Goal: Information Seeking & Learning: Understand process/instructions

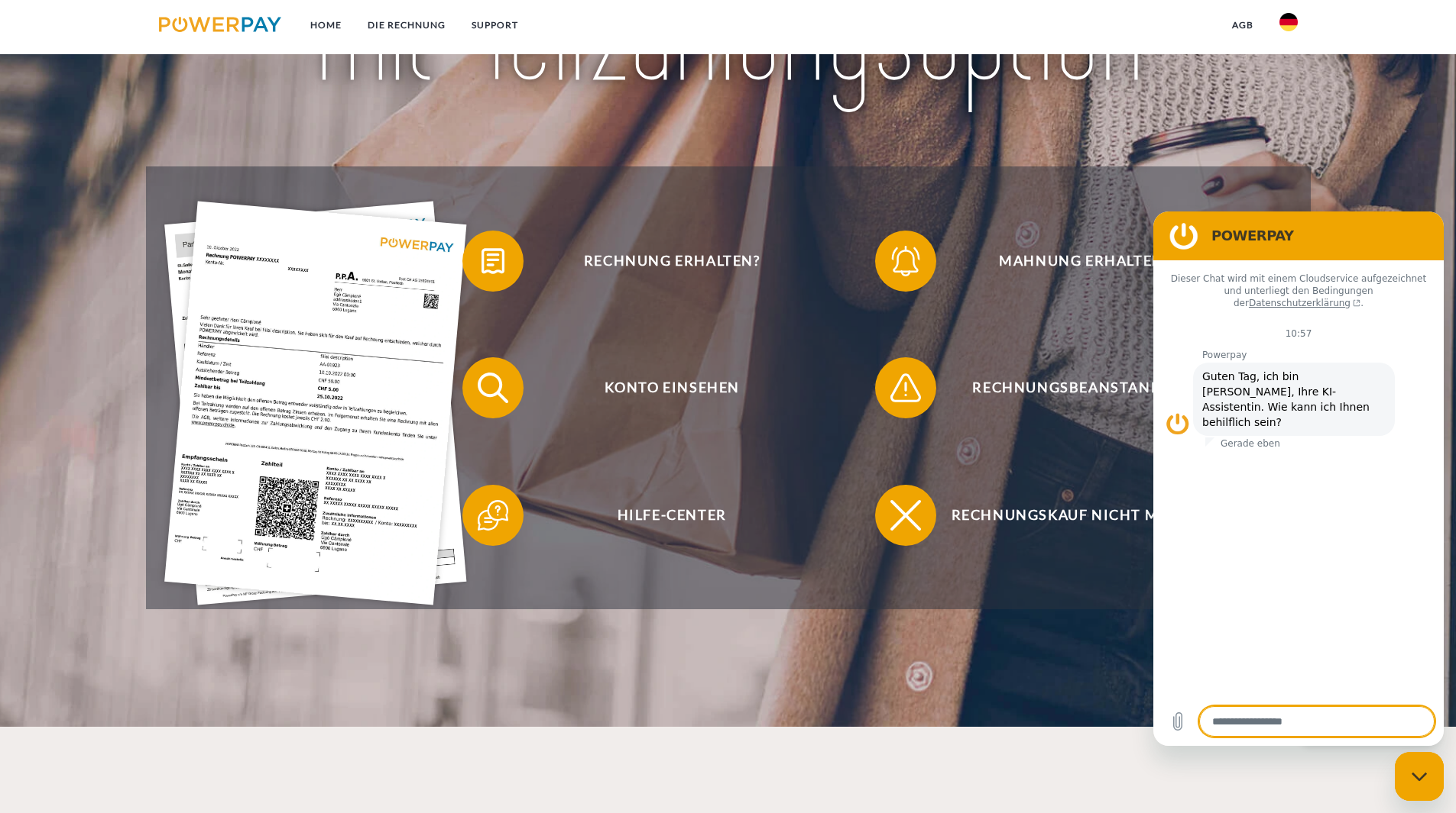
scroll to position [306, 0]
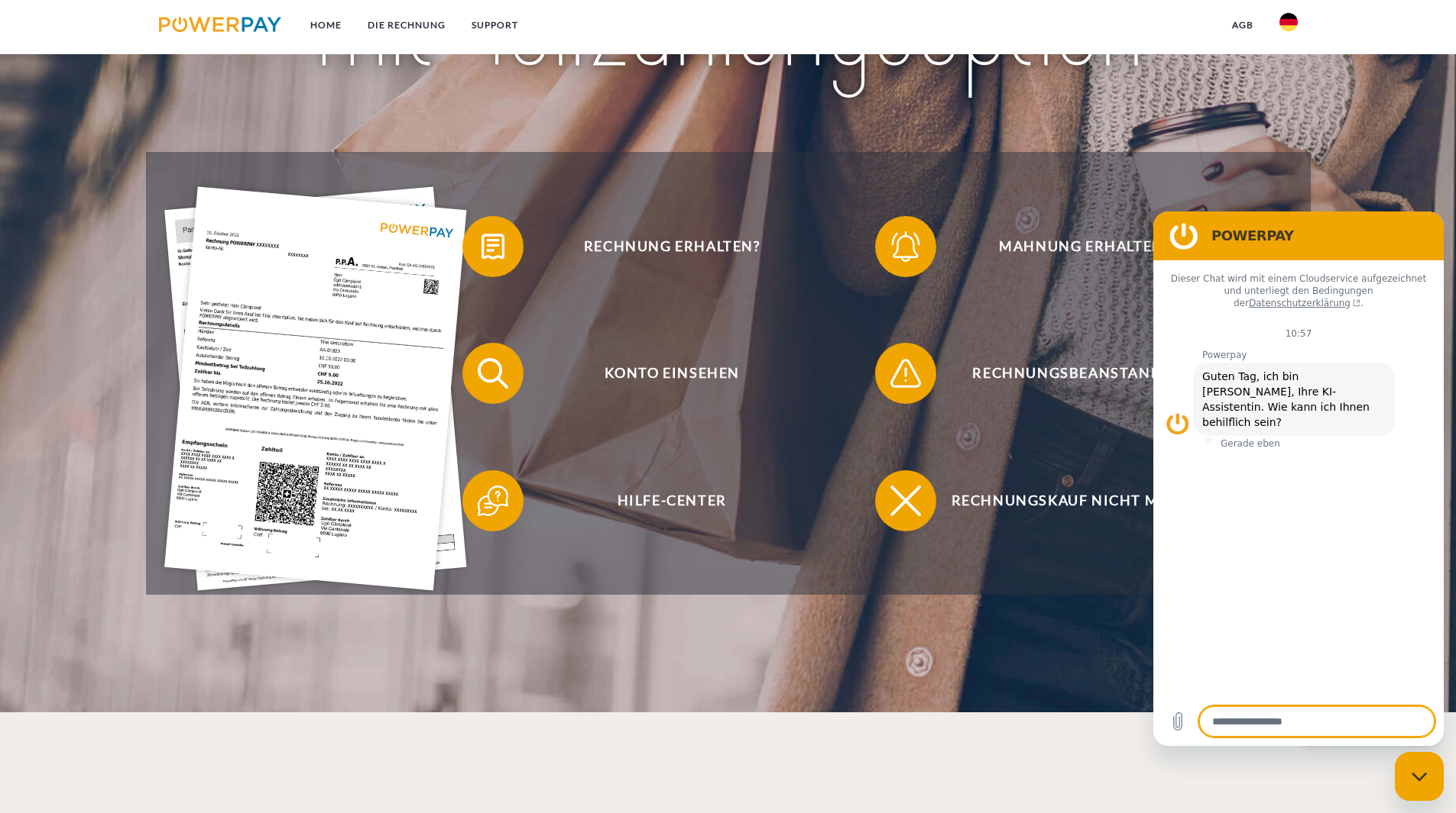
drag, startPoint x: 1189, startPoint y: 232, endPoint x: 1178, endPoint y: 248, distance: 19.4
click at [1189, 232] on figure at bounding box center [1183, 236] width 31 height 31
click at [1037, 507] on span "Rechnungskauf nicht möglich" at bounding box center [1084, 500] width 375 height 61
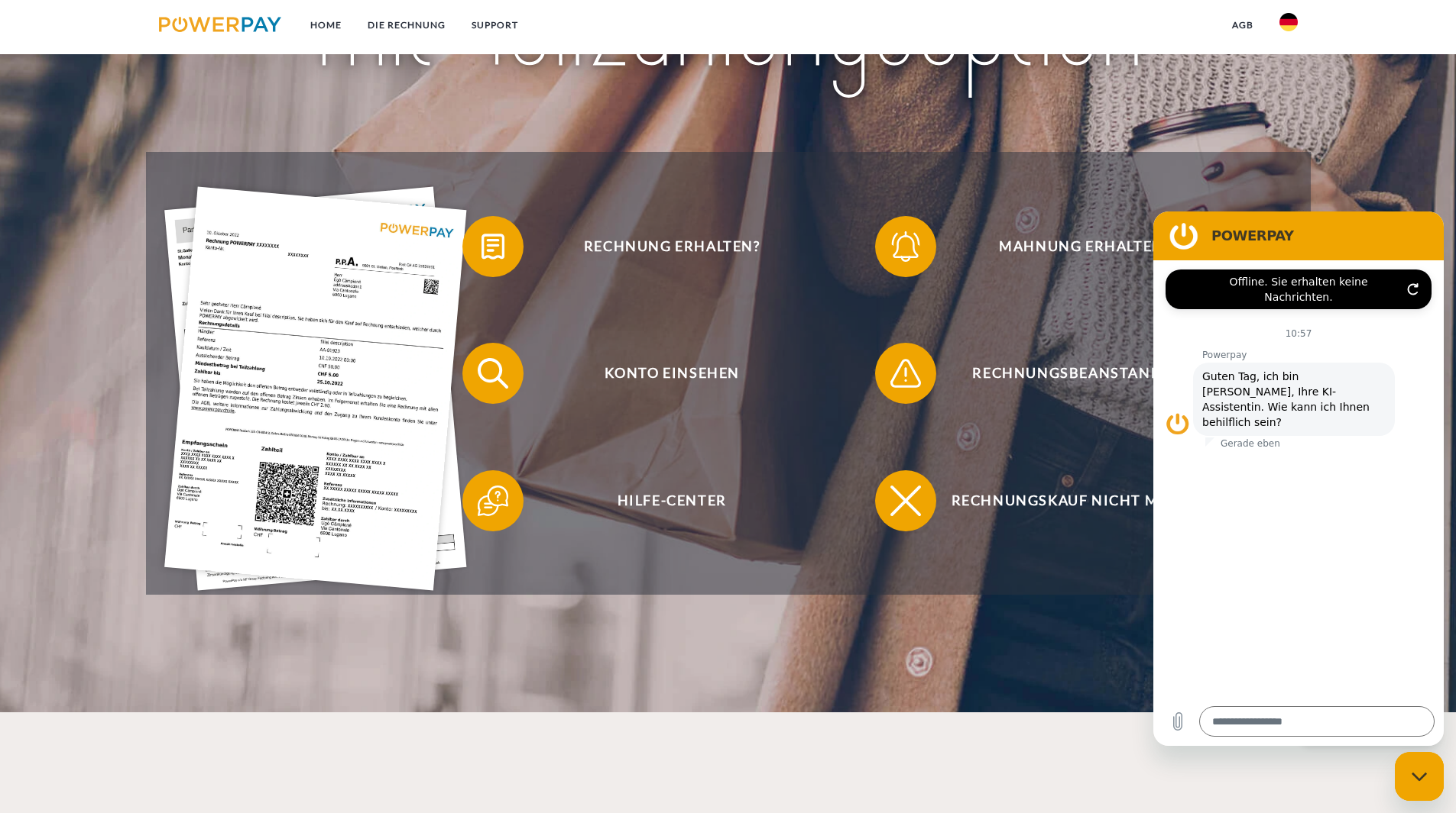
type textarea "*"
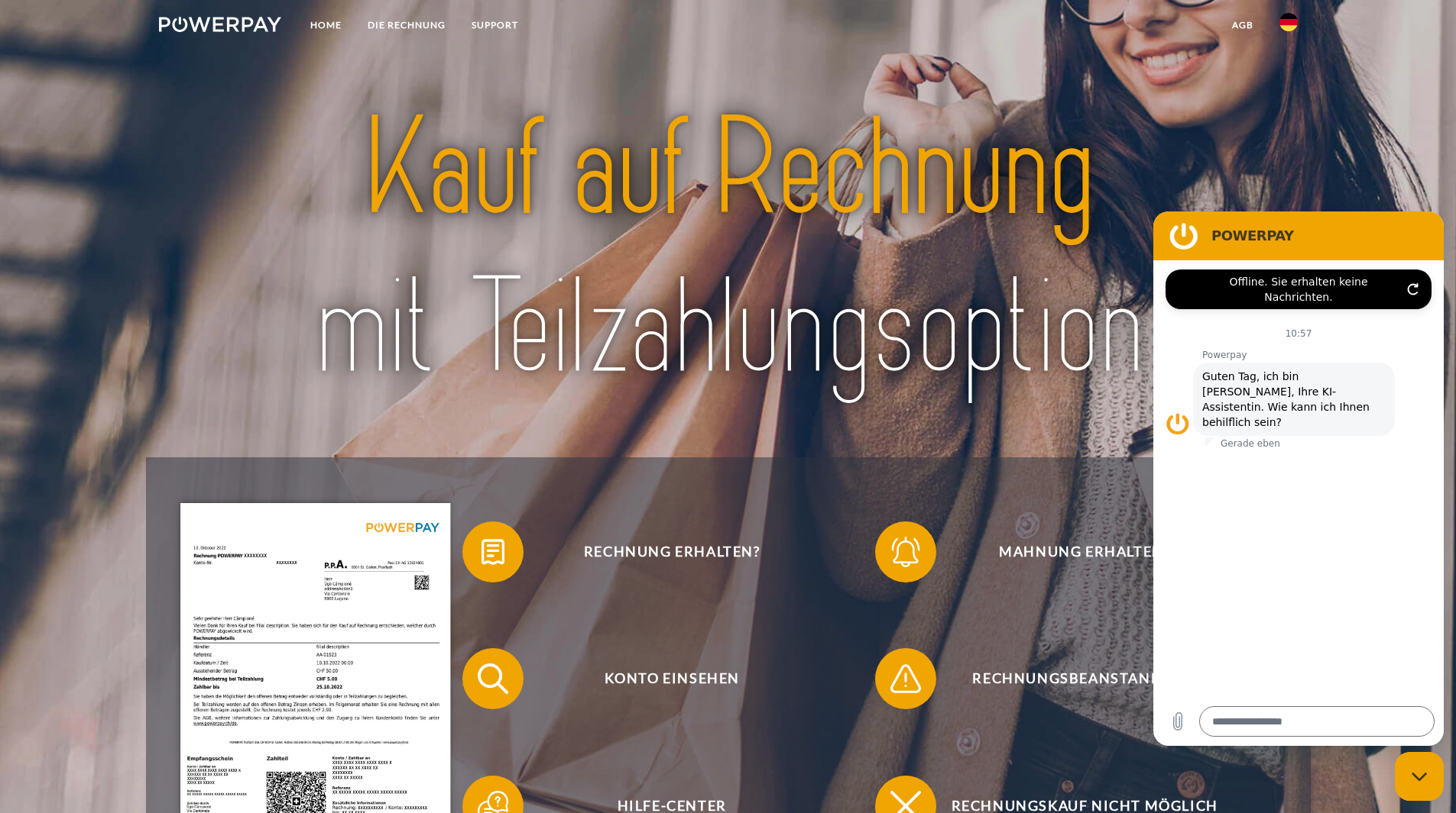
click at [395, 21] on link "DIE RECHNUNG" at bounding box center [407, 25] width 104 height 28
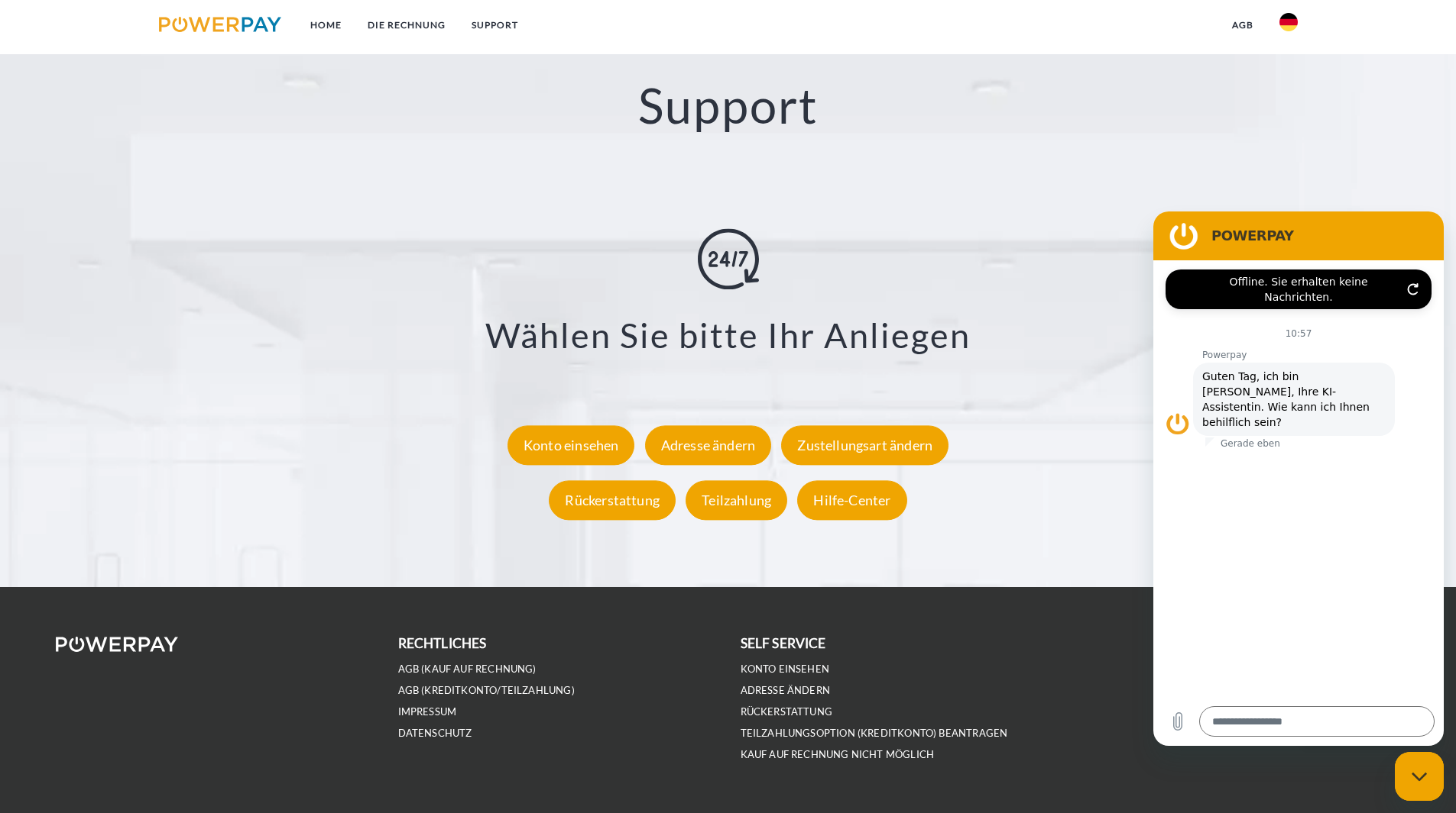
scroll to position [2740, 0]
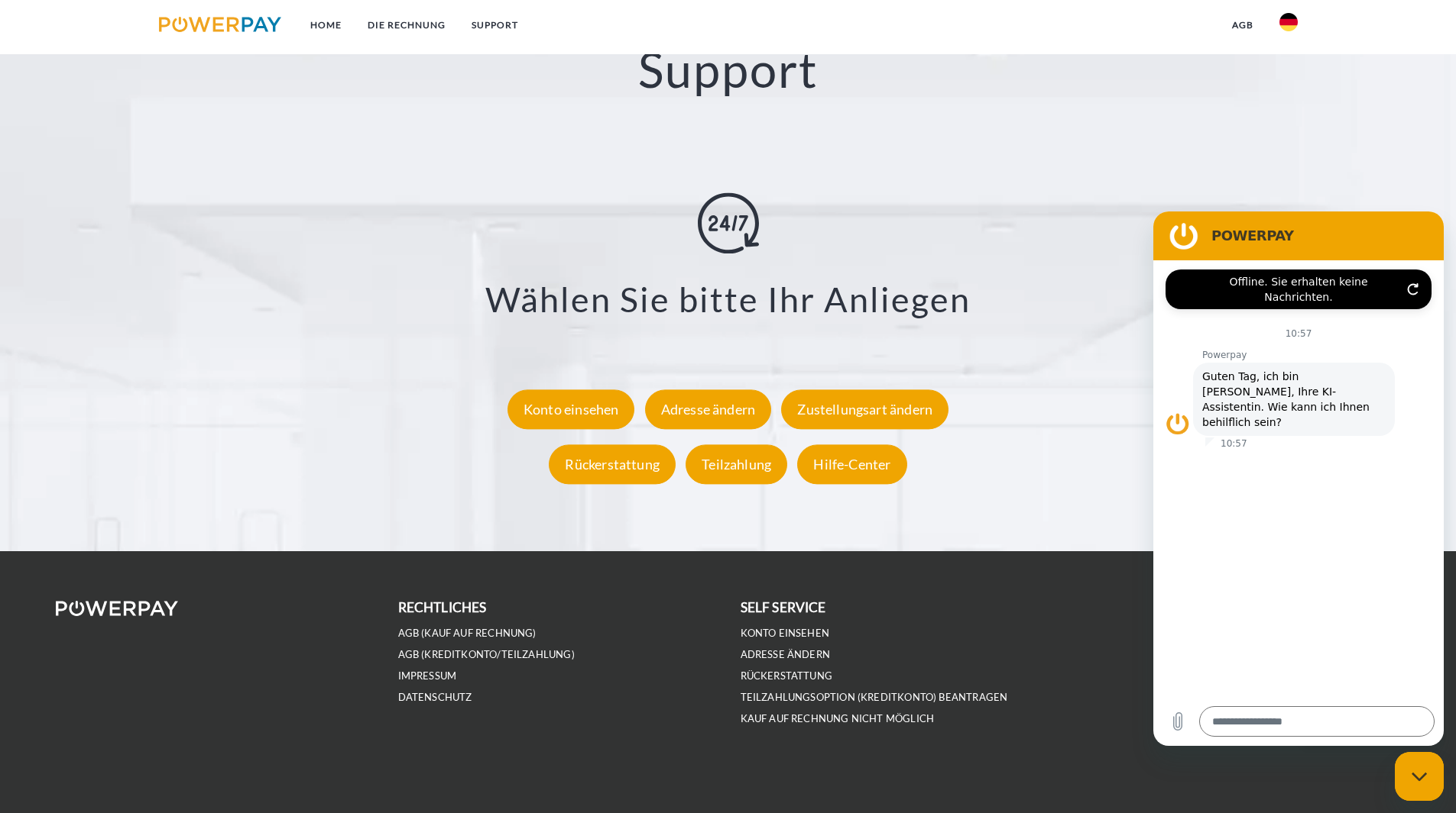
click at [1231, 717] on textarea at bounding box center [1316, 721] width 235 height 31
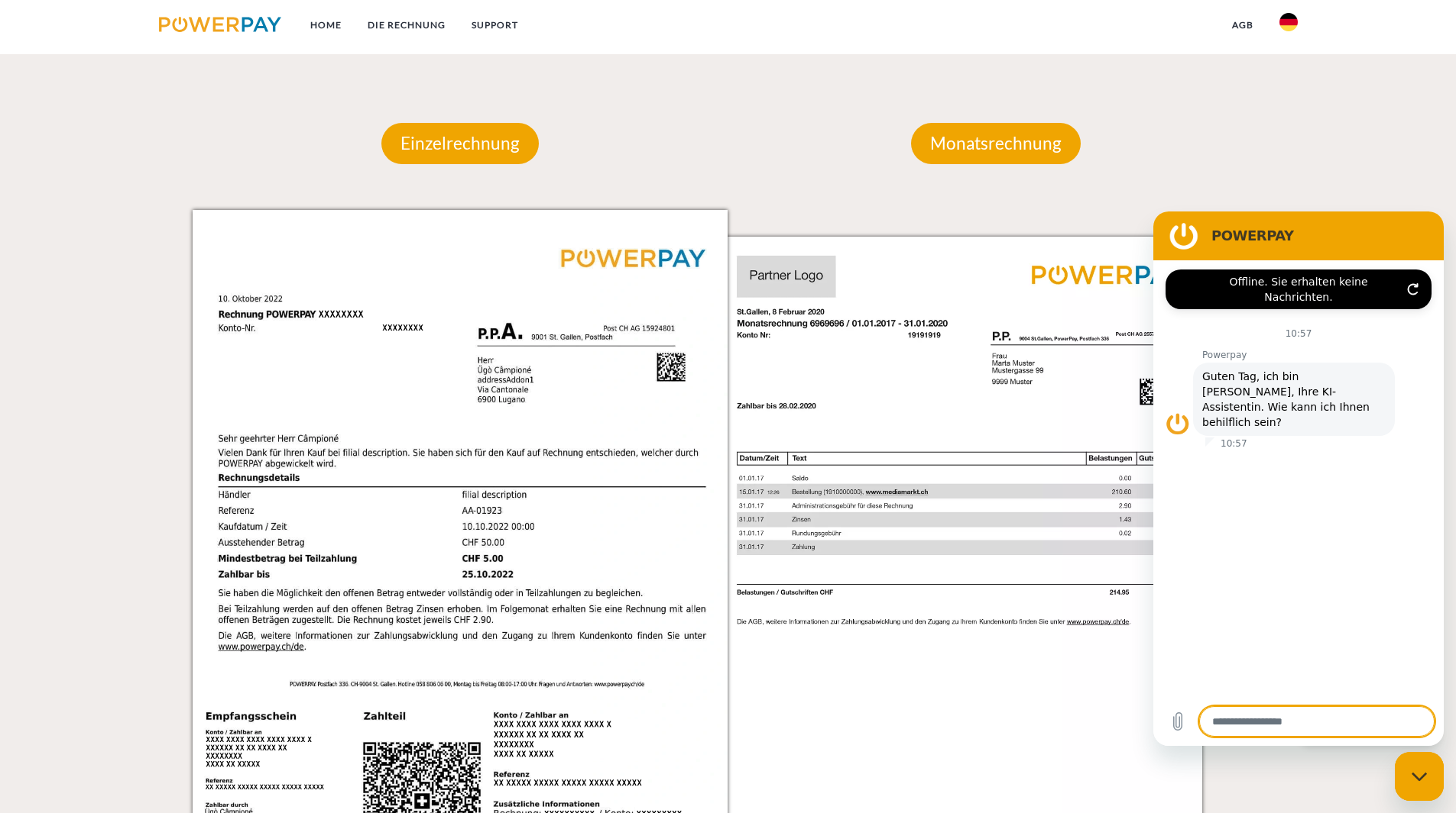
scroll to position [1059, 0]
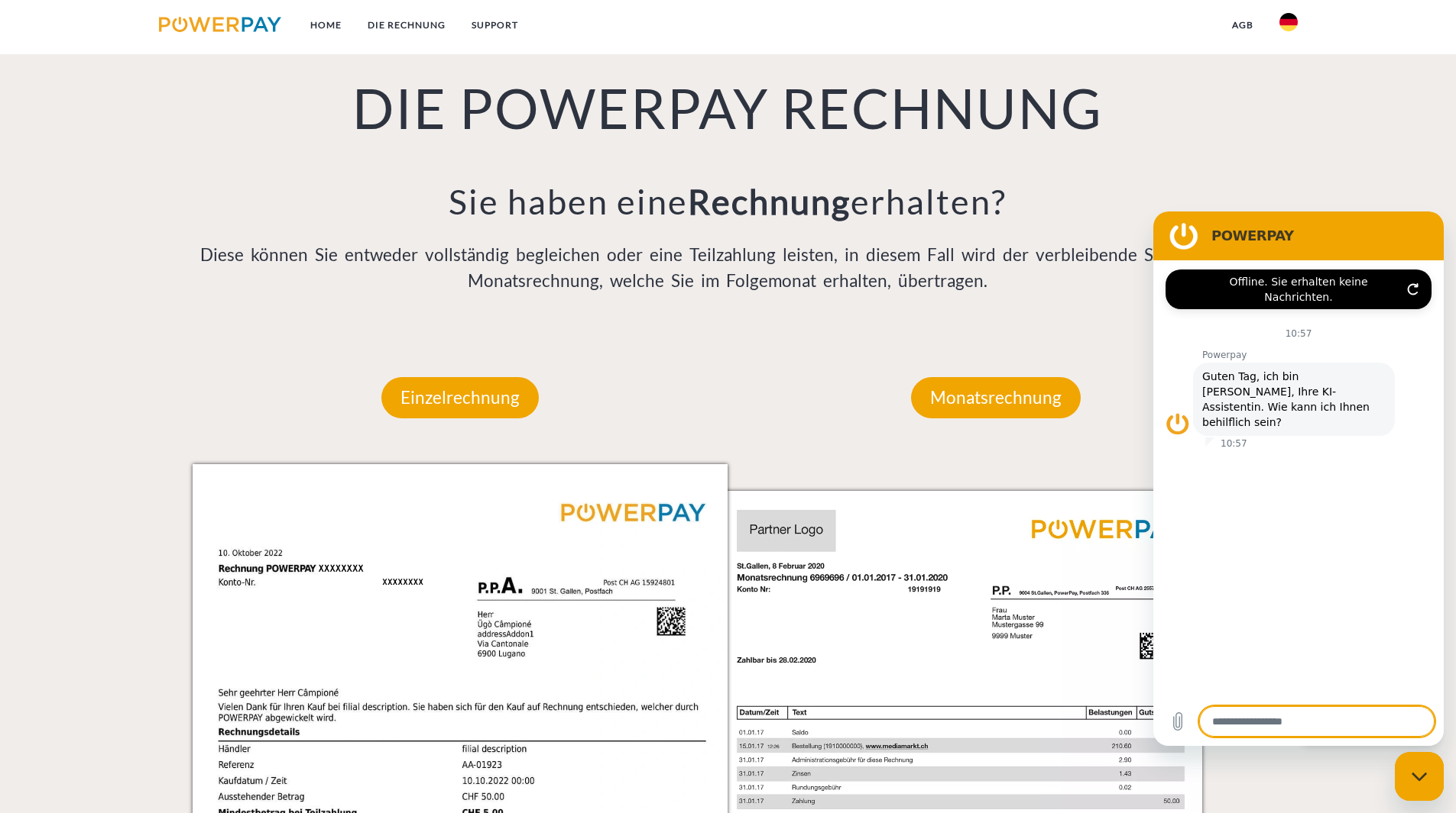
click at [326, 24] on link "Home" at bounding box center [325, 25] width 57 height 28
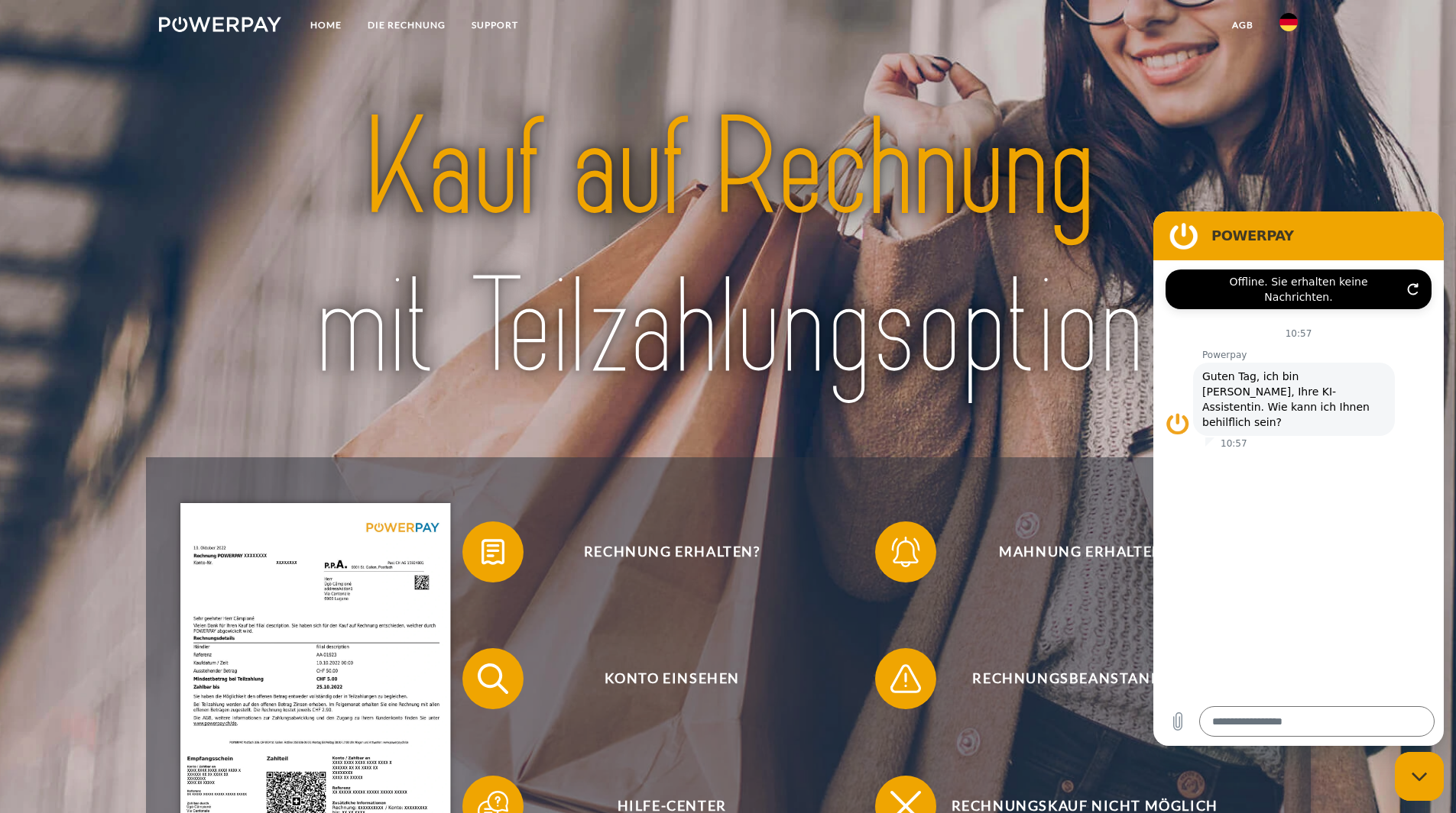
click at [637, 560] on span "Rechnung erhalten?" at bounding box center [672, 551] width 375 height 61
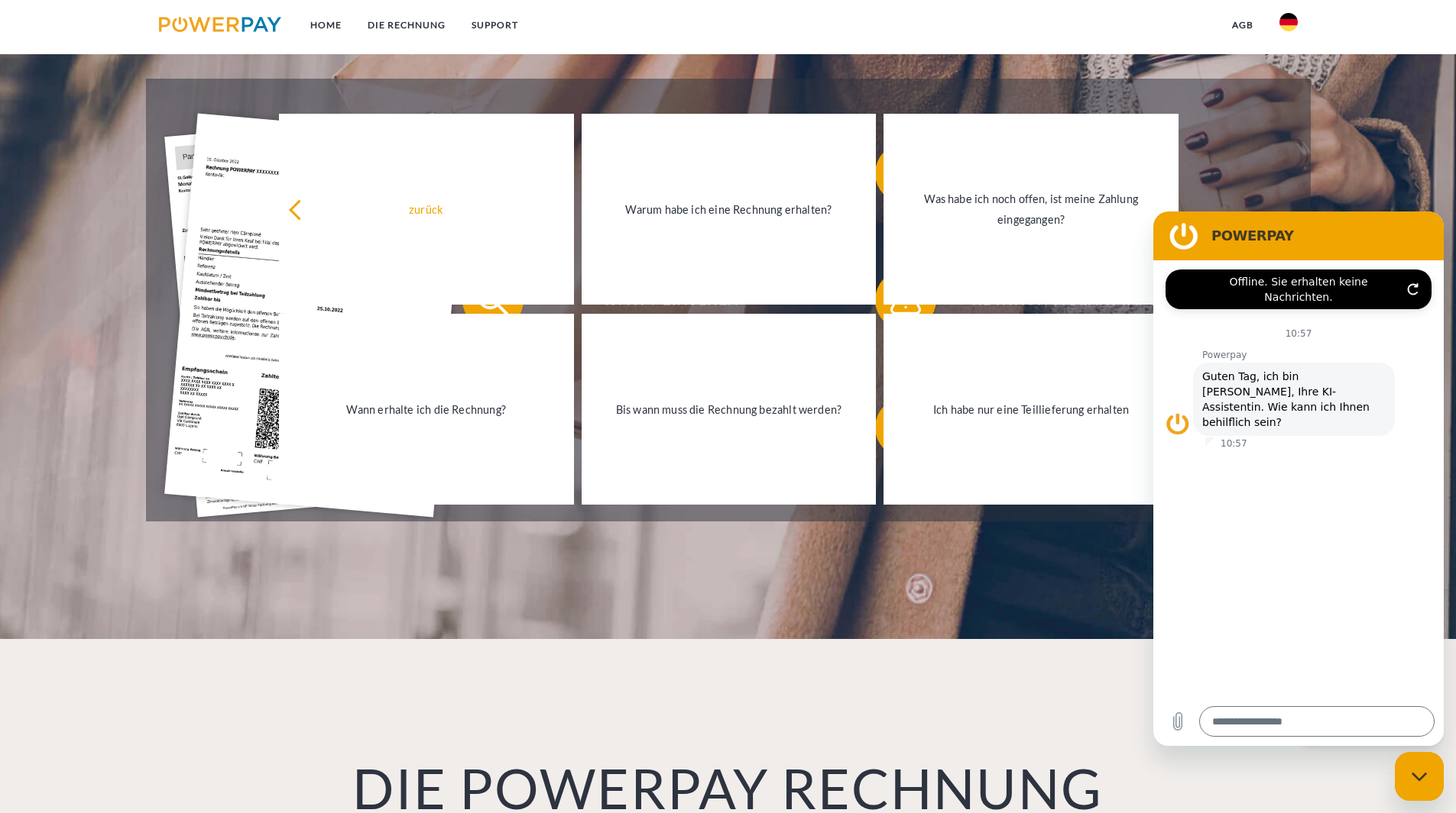
scroll to position [382, 0]
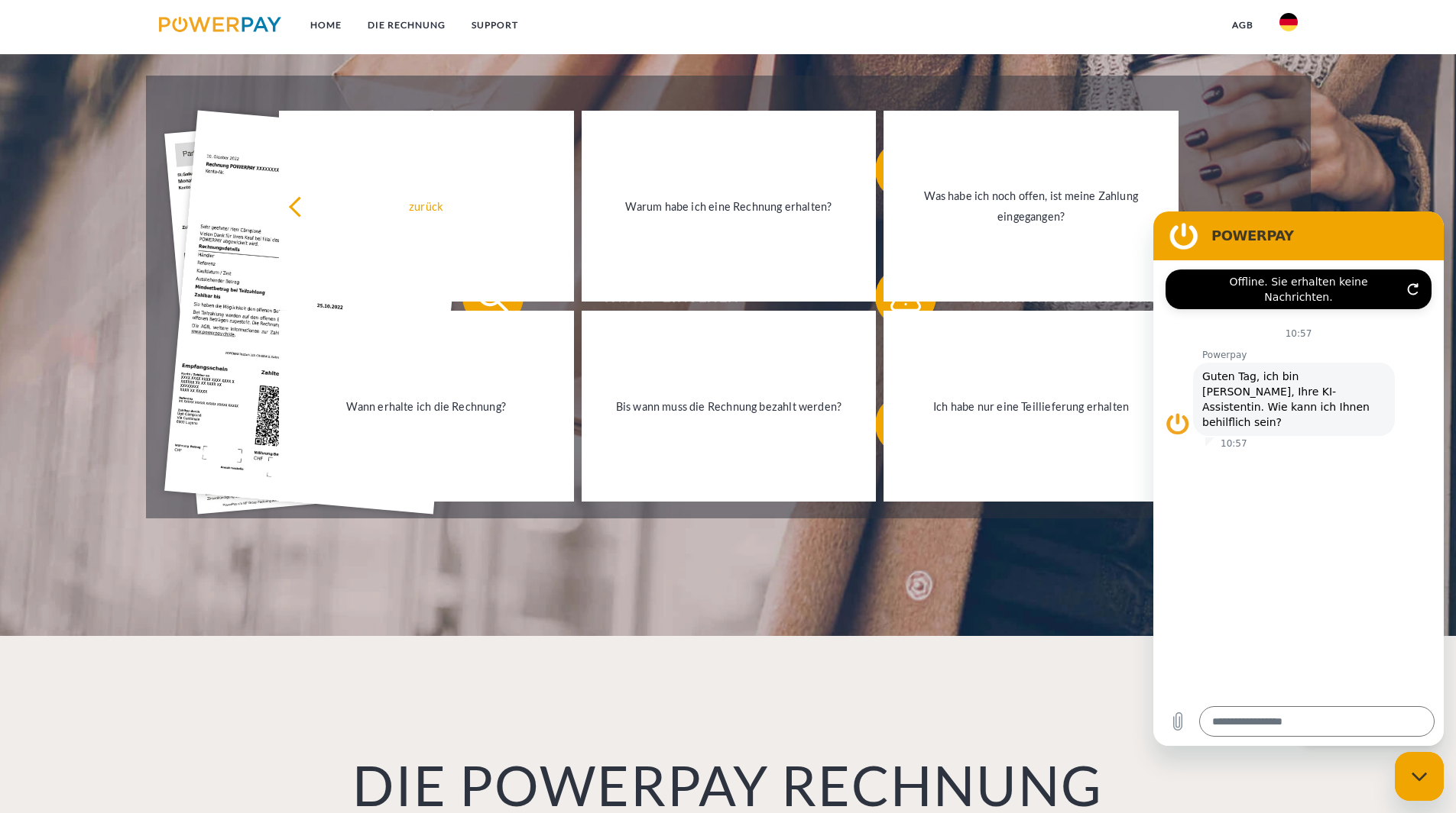
click at [438, 412] on div "Wann erhalte ich die Rechnung?" at bounding box center [426, 406] width 277 height 21
